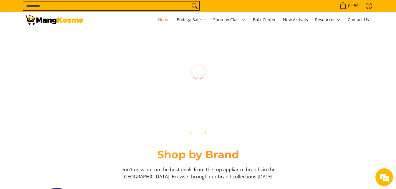
scroll to position [118, 0]
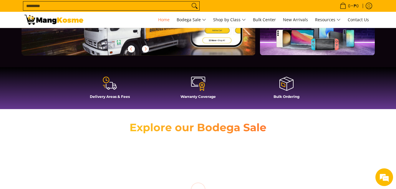
click at [111, 96] on h4 "Delivery Areas & Fees" at bounding box center [110, 96] width 82 height 4
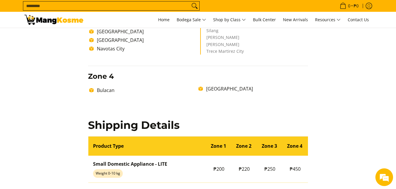
scroll to position [353, 0]
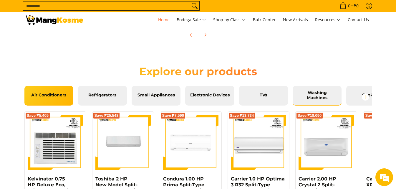
click at [325, 97] on span "Washing Machines" at bounding box center [317, 95] width 40 height 10
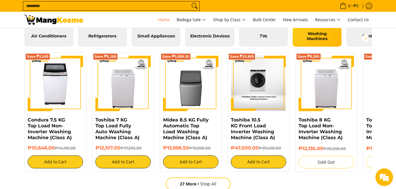
scroll to position [0, 702]
